Goal: Task Accomplishment & Management: Manage account settings

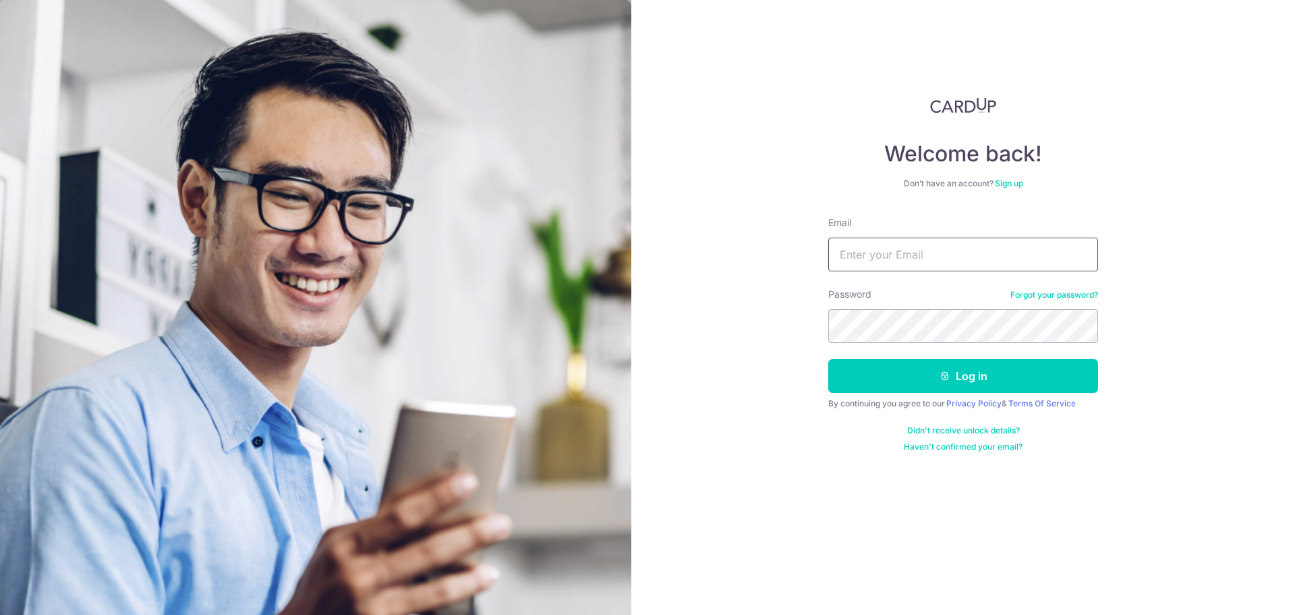
click at [882, 248] on input "Email" at bounding box center [964, 255] width 270 height 34
type input "[EMAIL_ADDRESS][DOMAIN_NAME]"
click at [861, 362] on button "Log in" at bounding box center [964, 376] width 270 height 34
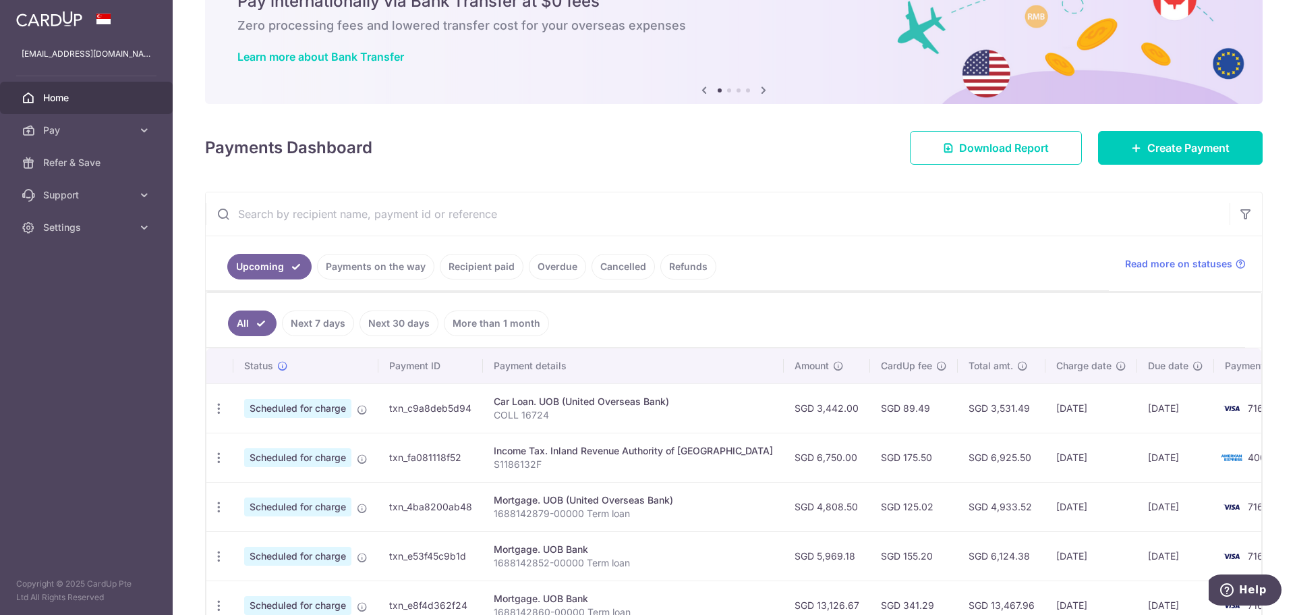
scroll to position [202, 0]
